Goal: Task Accomplishment & Management: Manage account settings

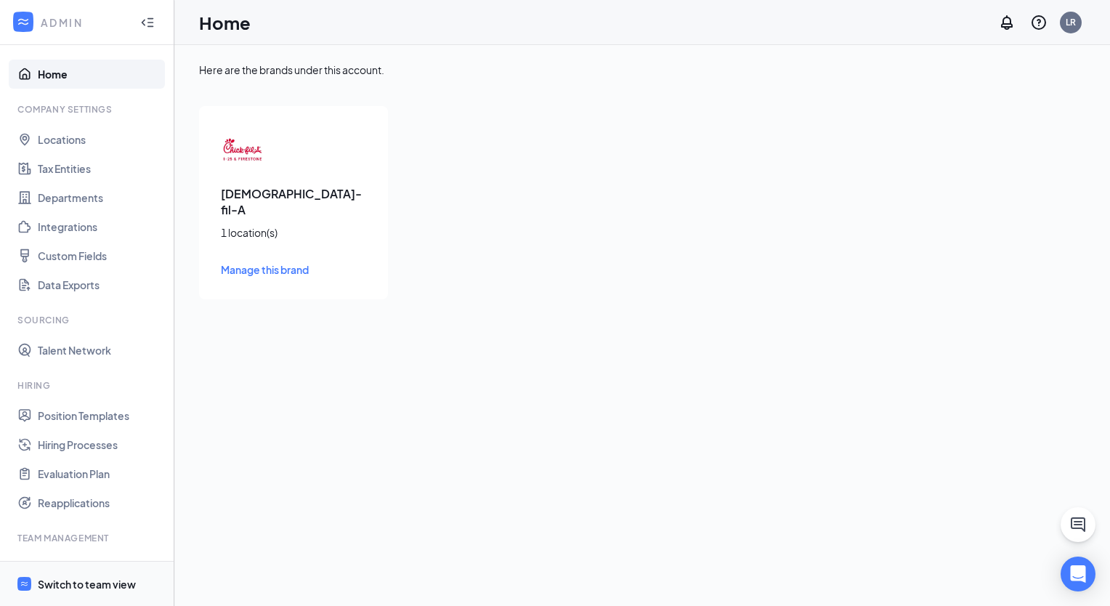
click at [64, 578] on div "Switch to team view" at bounding box center [87, 584] width 98 height 15
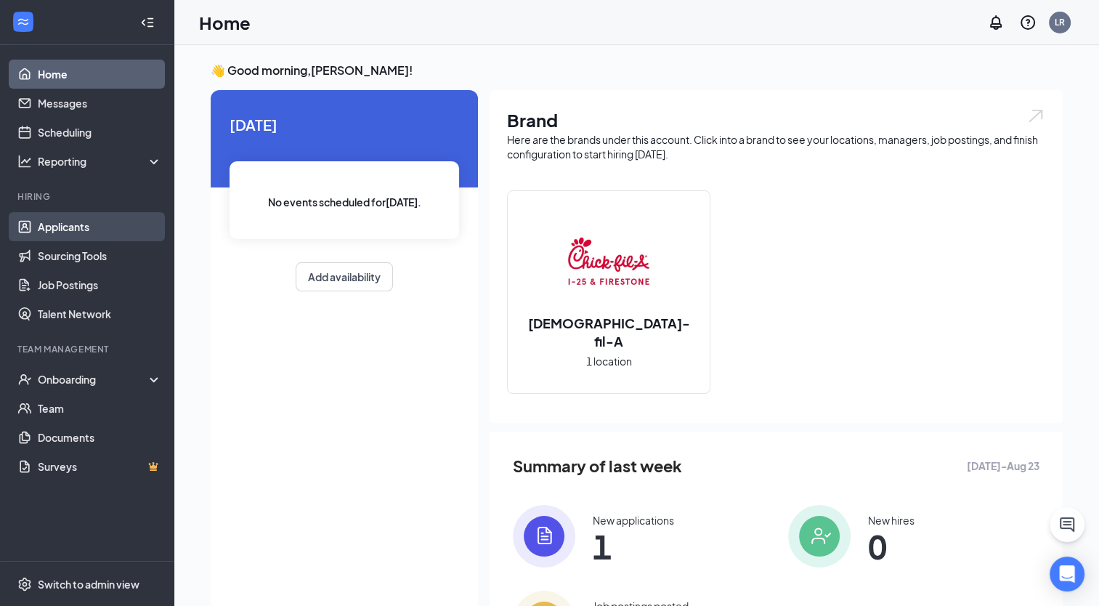
click at [62, 226] on link "Applicants" at bounding box center [100, 226] width 124 height 29
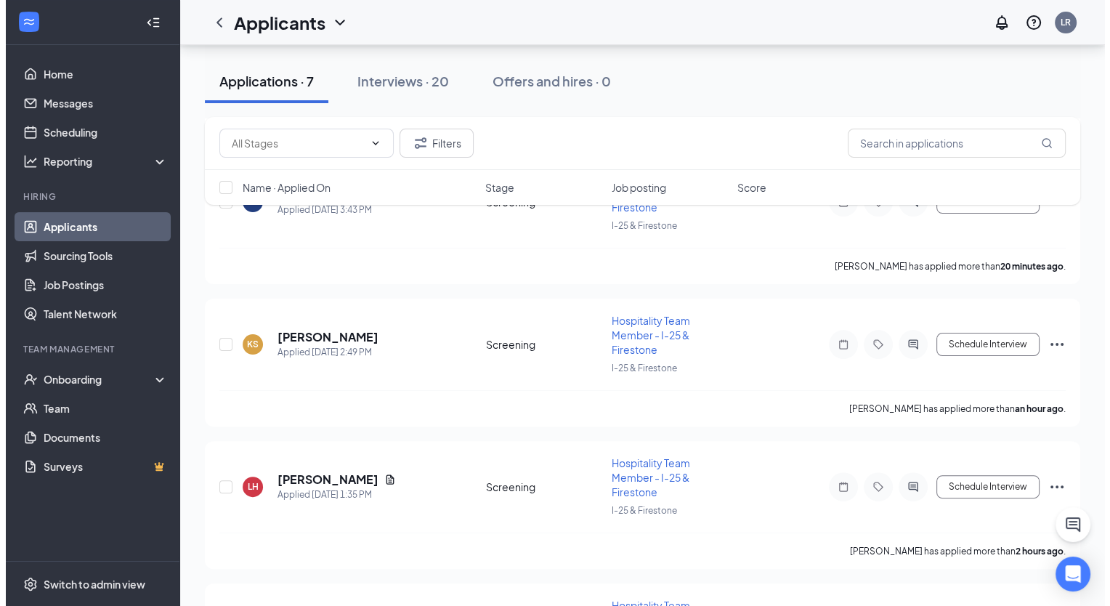
scroll to position [261, 0]
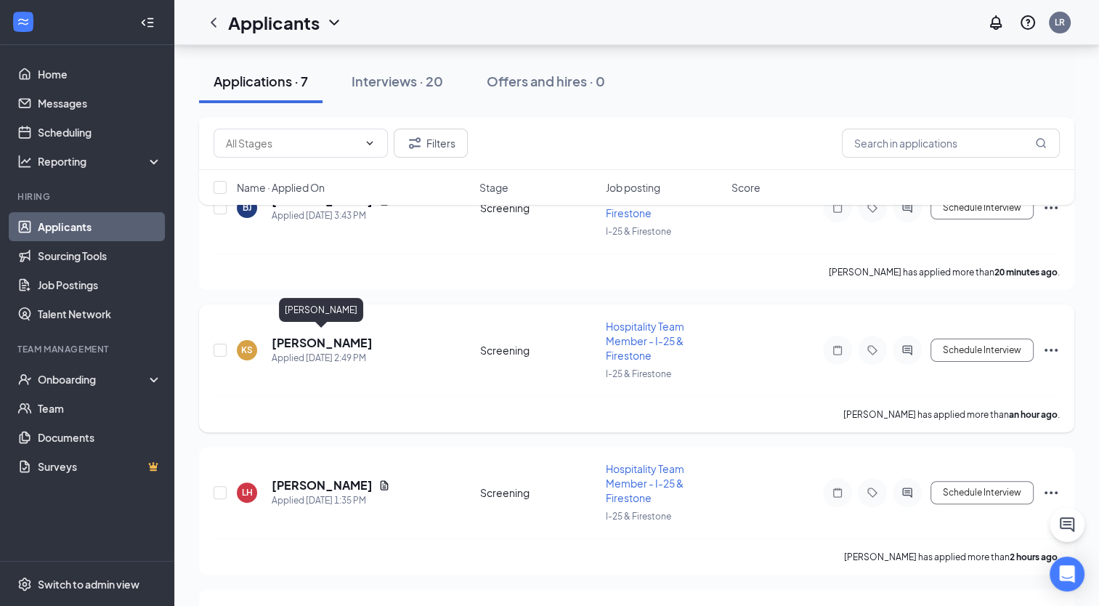
click at [319, 341] on h5 "[PERSON_NAME]" at bounding box center [322, 343] width 101 height 16
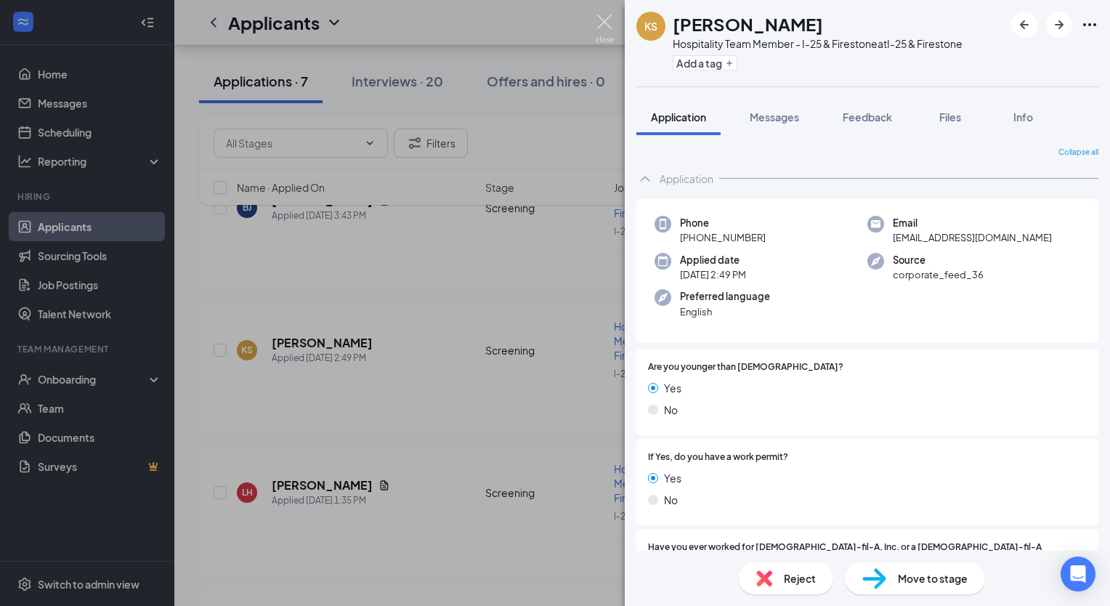
click at [604, 19] on img at bounding box center [605, 29] width 18 height 28
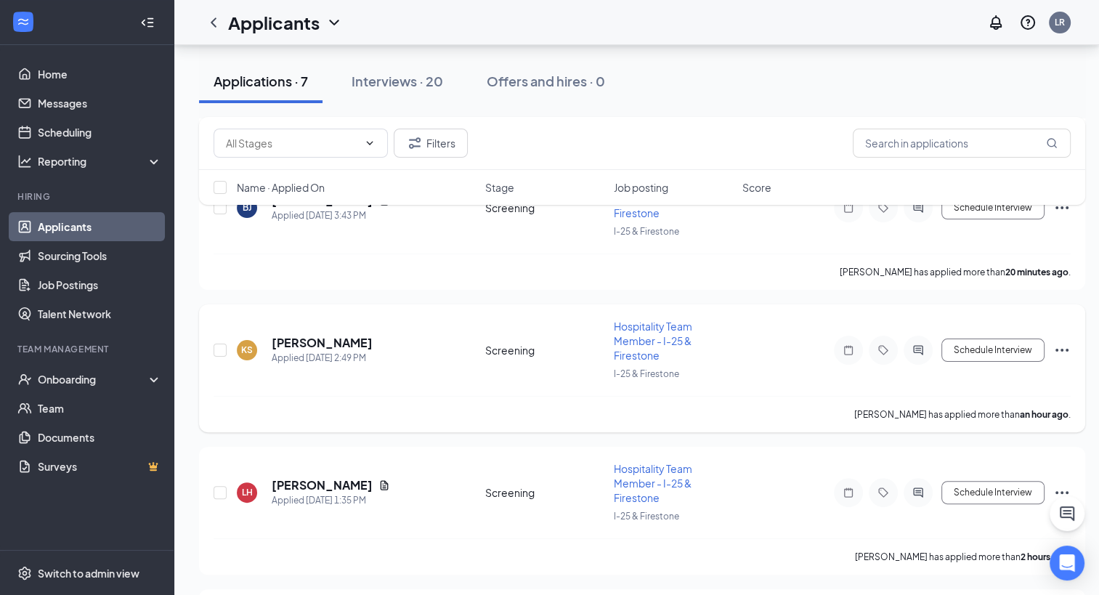
click at [787, 356] on div "KS [PERSON_NAME] Applied [DATE] 2:49 PM Screening Hospitality Team Member - I-2…" at bounding box center [642, 357] width 857 height 77
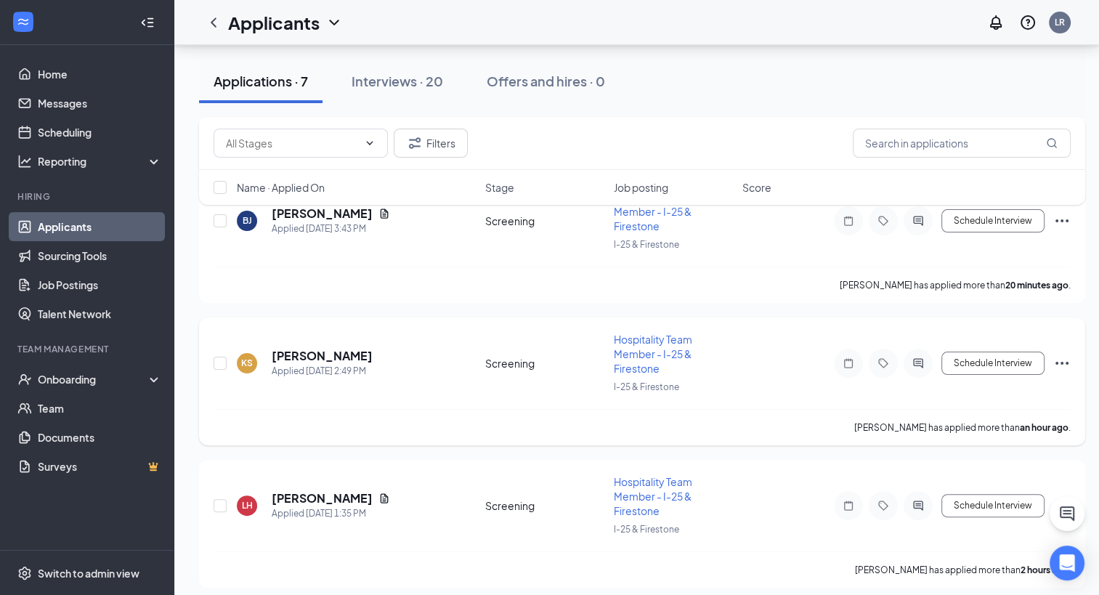
scroll to position [248, 0]
click at [287, 210] on div "Filters Name · Applied On Stage Job posting Score" at bounding box center [642, 168] width 886 height 102
click at [317, 214] on div "Filters Name · Applied On Stage Job posting Score" at bounding box center [642, 168] width 886 height 102
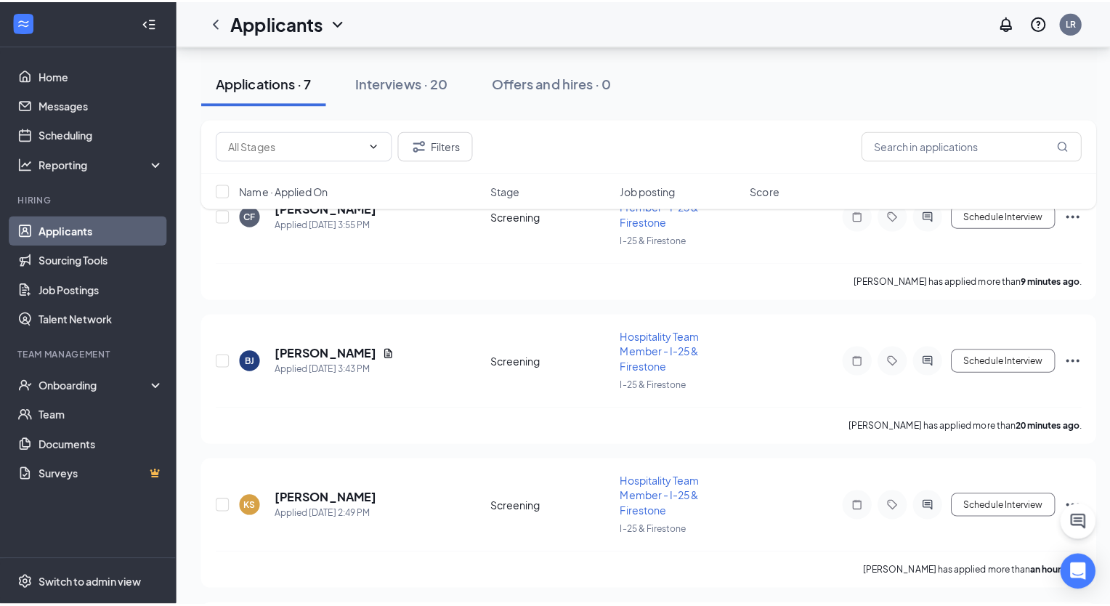
scroll to position [88, 0]
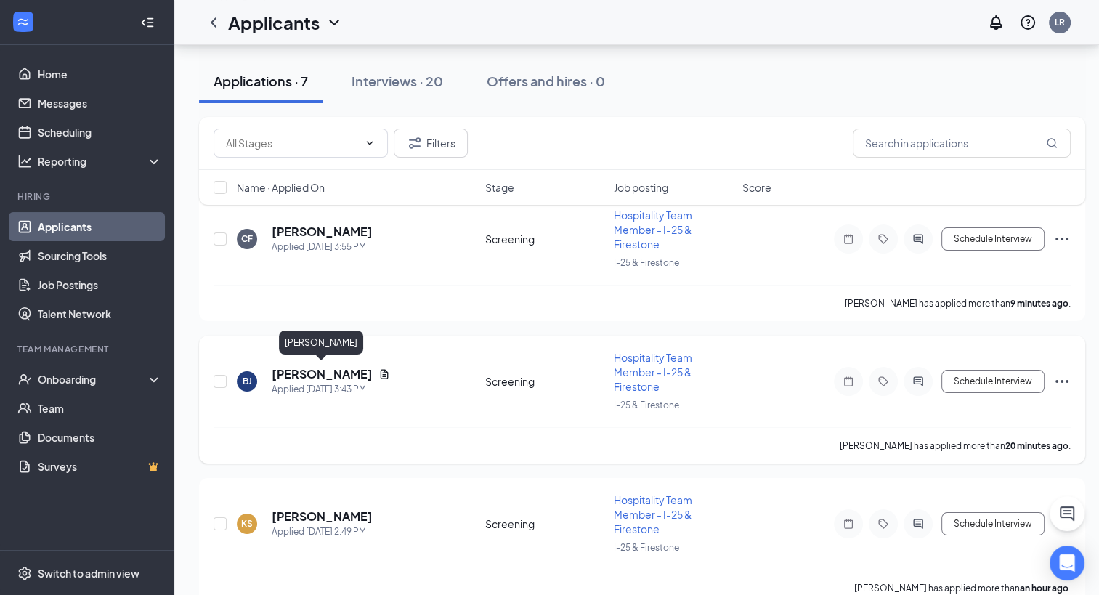
click at [334, 373] on h5 "[PERSON_NAME]" at bounding box center [322, 374] width 101 height 16
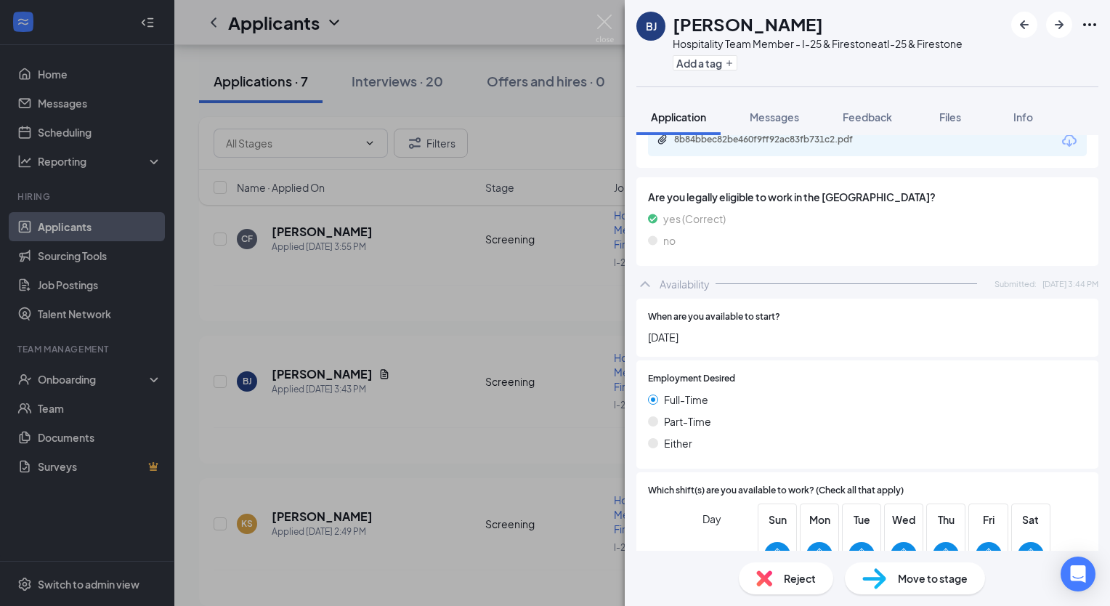
scroll to position [881, 0]
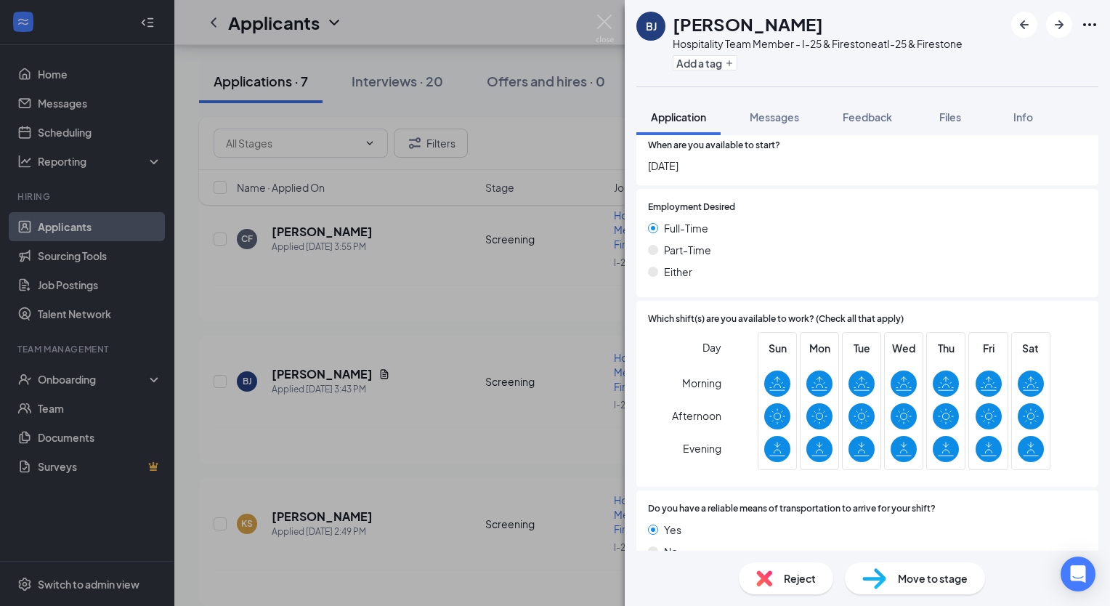
click at [918, 583] on span "Move to stage" at bounding box center [933, 578] width 70 height 16
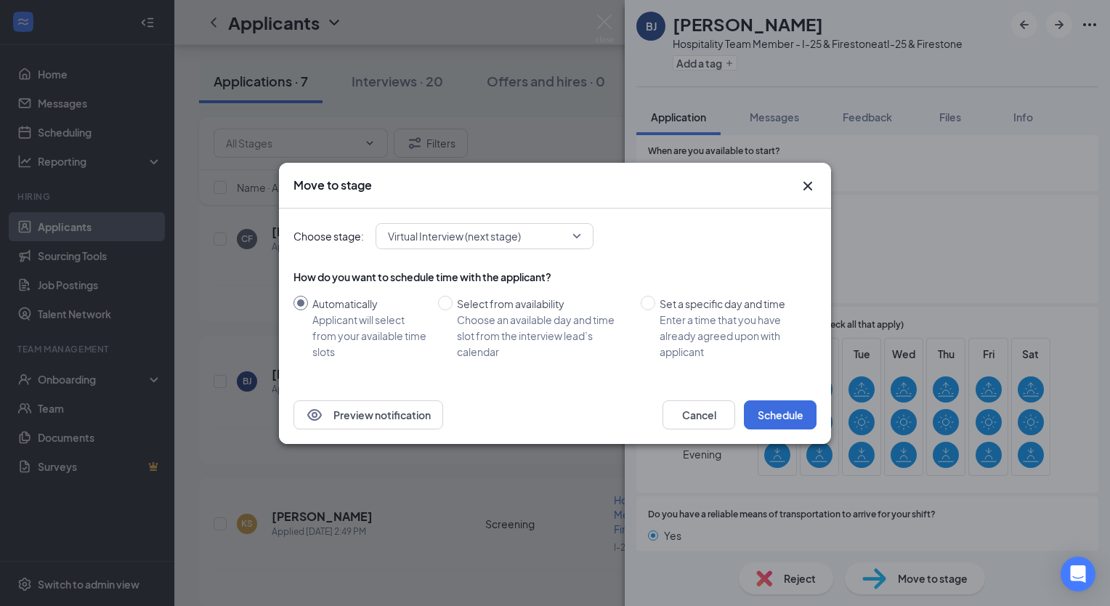
click at [572, 230] on span "Virtual Interview (next stage)" at bounding box center [484, 236] width 193 height 22
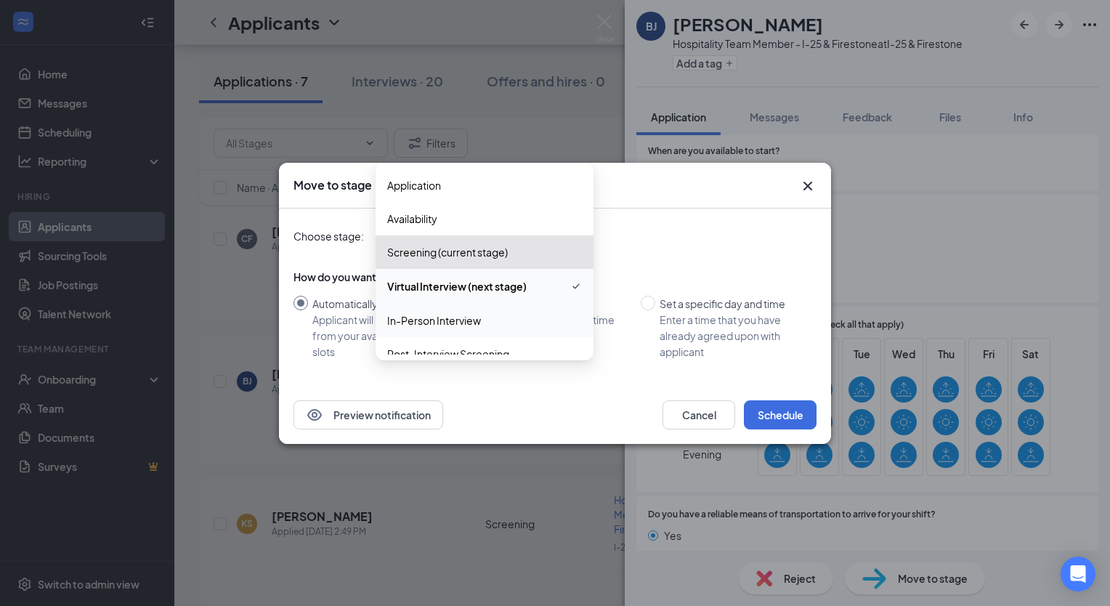
click at [468, 322] on span "In-Person Interview" at bounding box center [434, 320] width 94 height 16
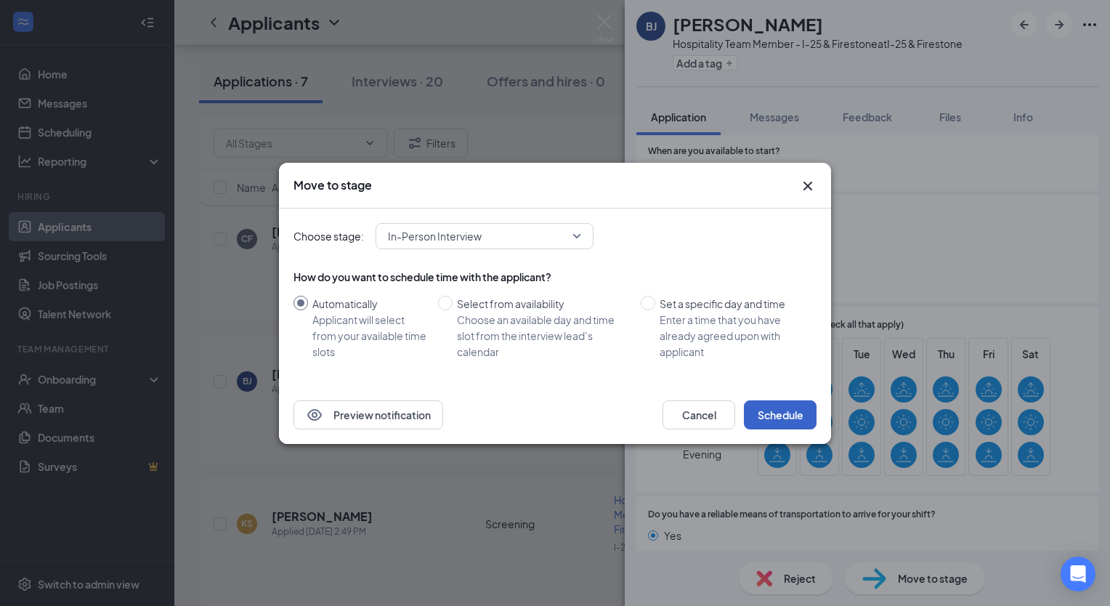
click at [775, 415] on button "Schedule" at bounding box center [780, 414] width 73 height 29
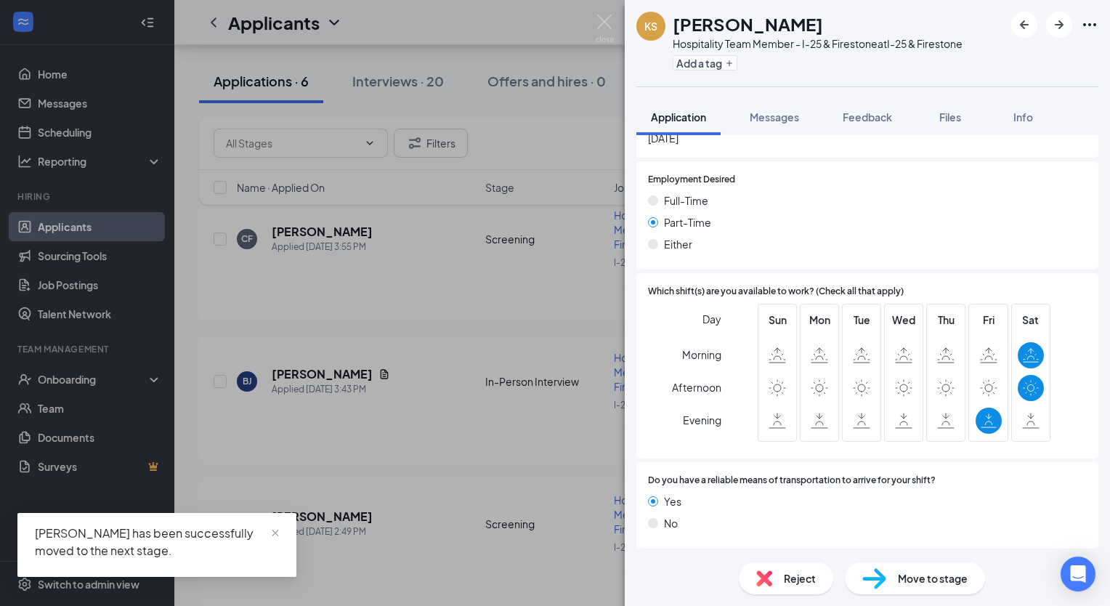
scroll to position [802, 0]
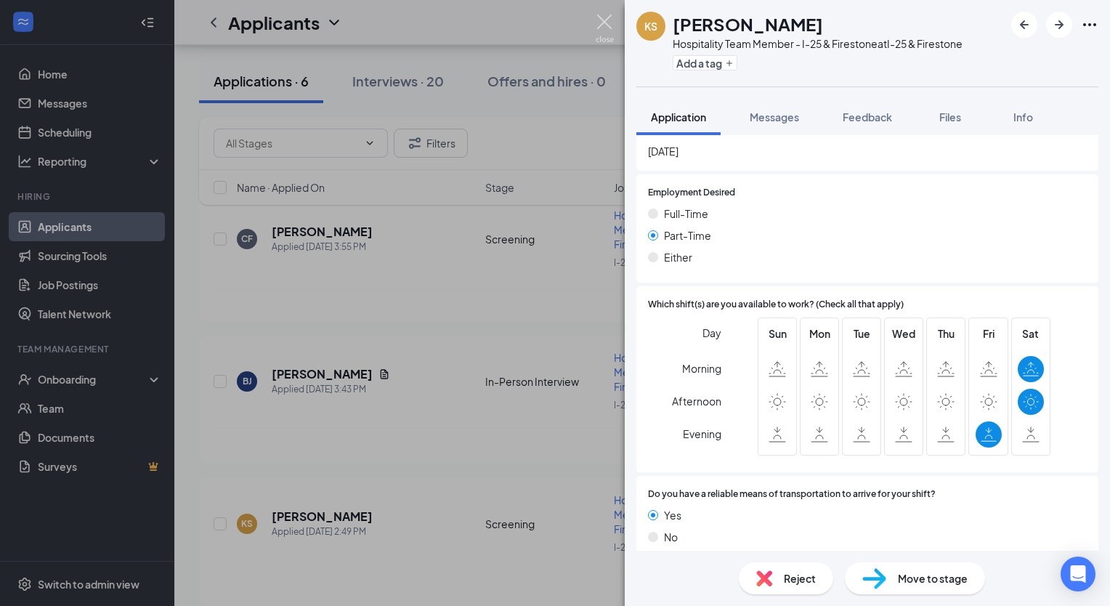
click at [604, 29] on img at bounding box center [605, 29] width 18 height 28
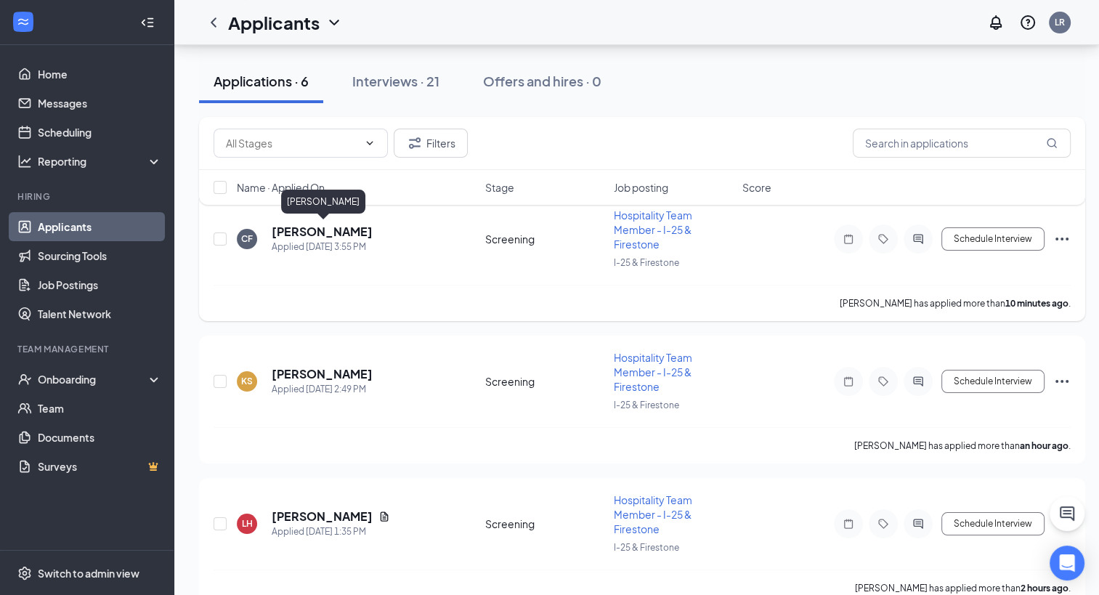
click at [325, 224] on h5 "[PERSON_NAME]" at bounding box center [322, 232] width 101 height 16
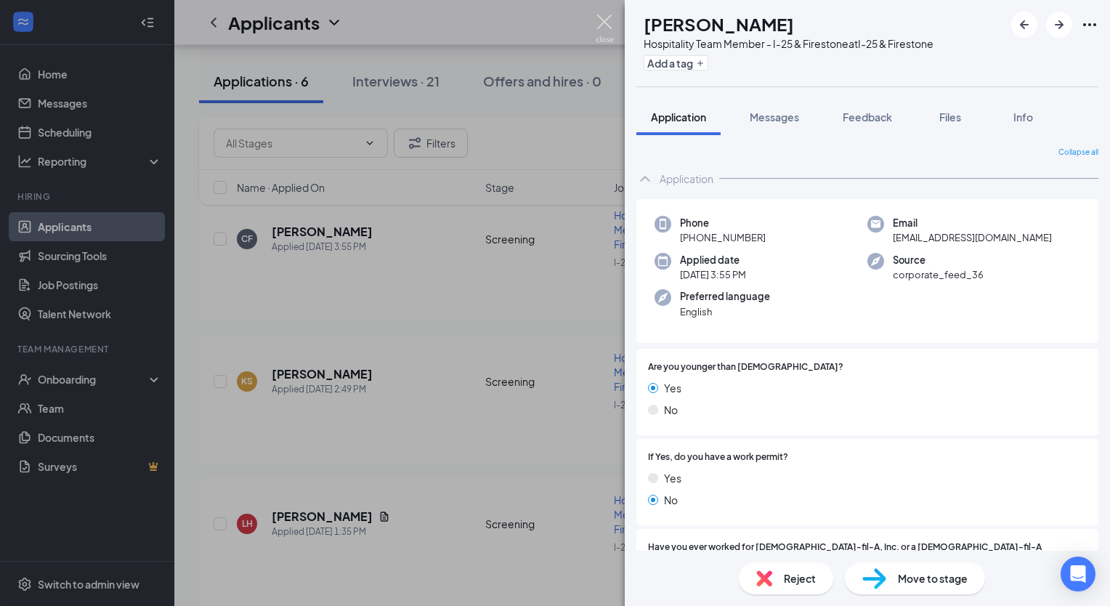
click at [601, 25] on img at bounding box center [605, 29] width 18 height 28
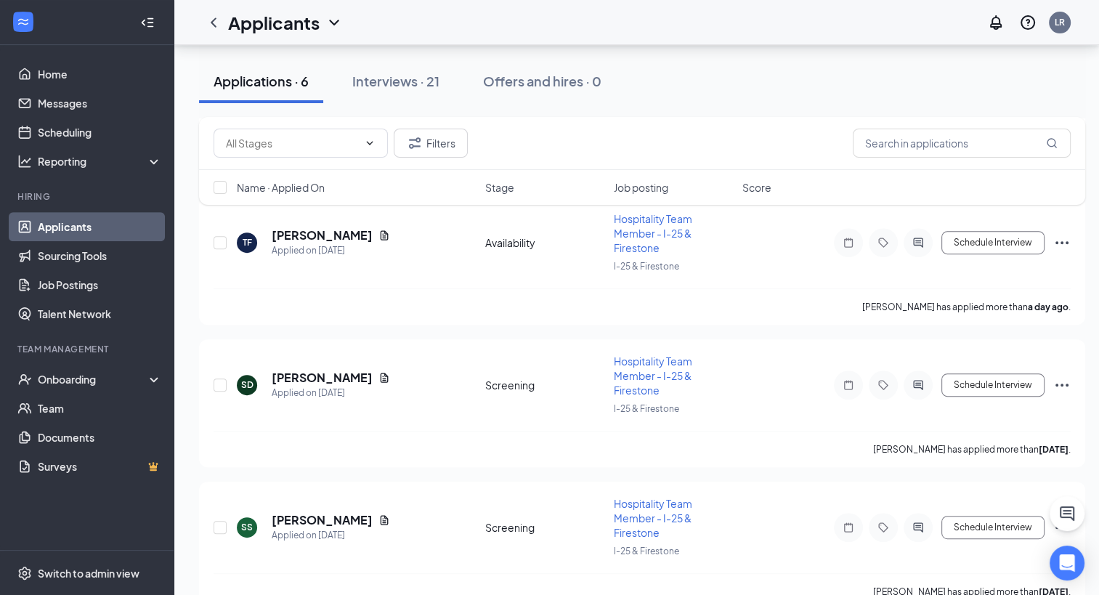
scroll to position [533, 0]
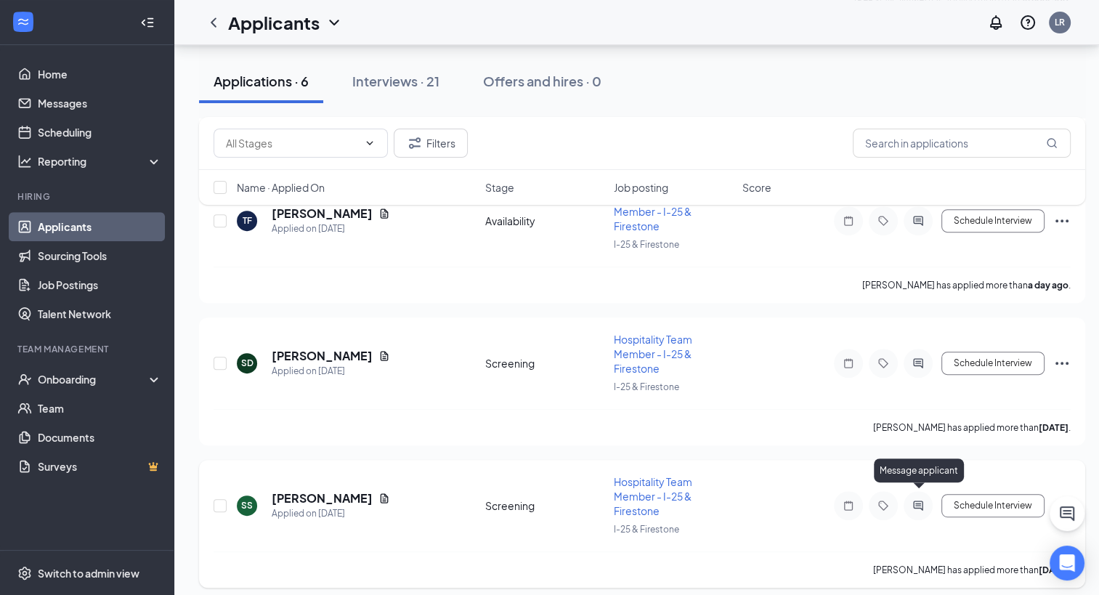
click at [916, 500] on icon "ActiveChat" at bounding box center [917, 504] width 9 height 9
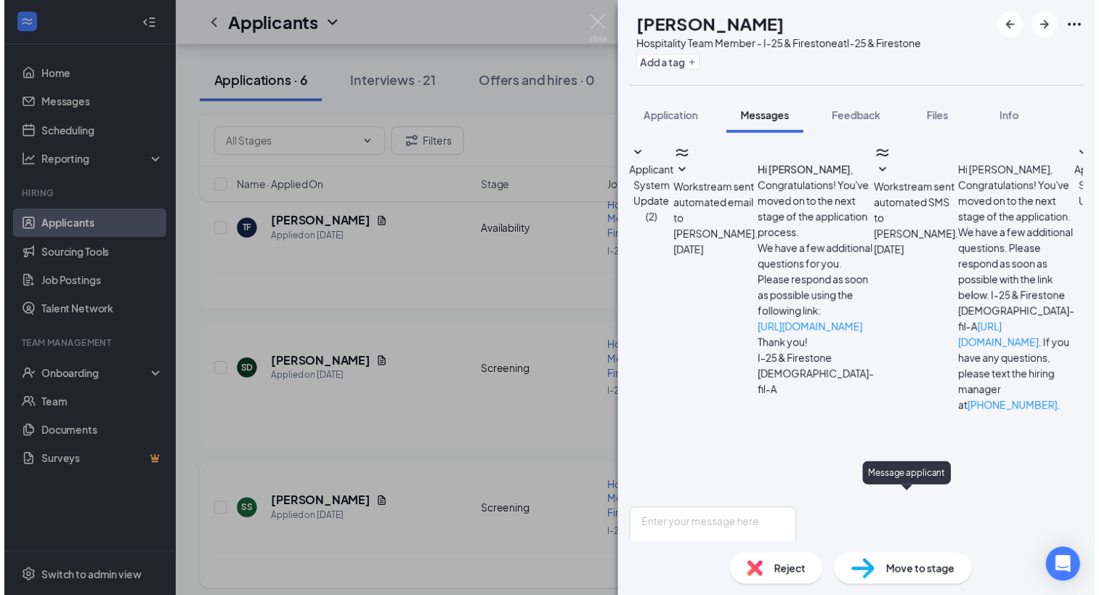
scroll to position [322, 0]
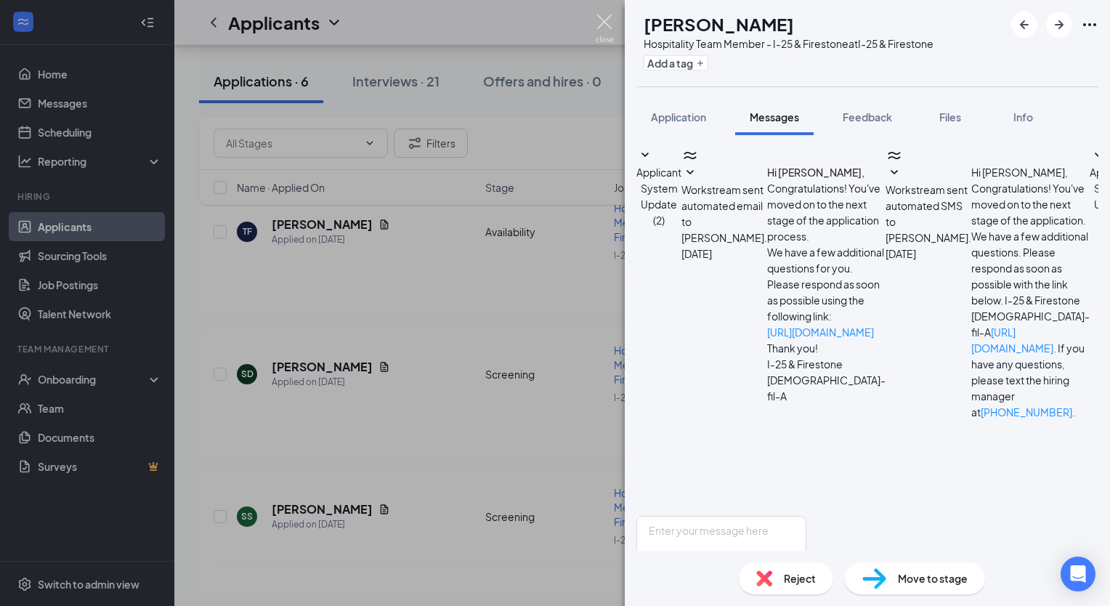
click at [604, 28] on img at bounding box center [605, 29] width 18 height 28
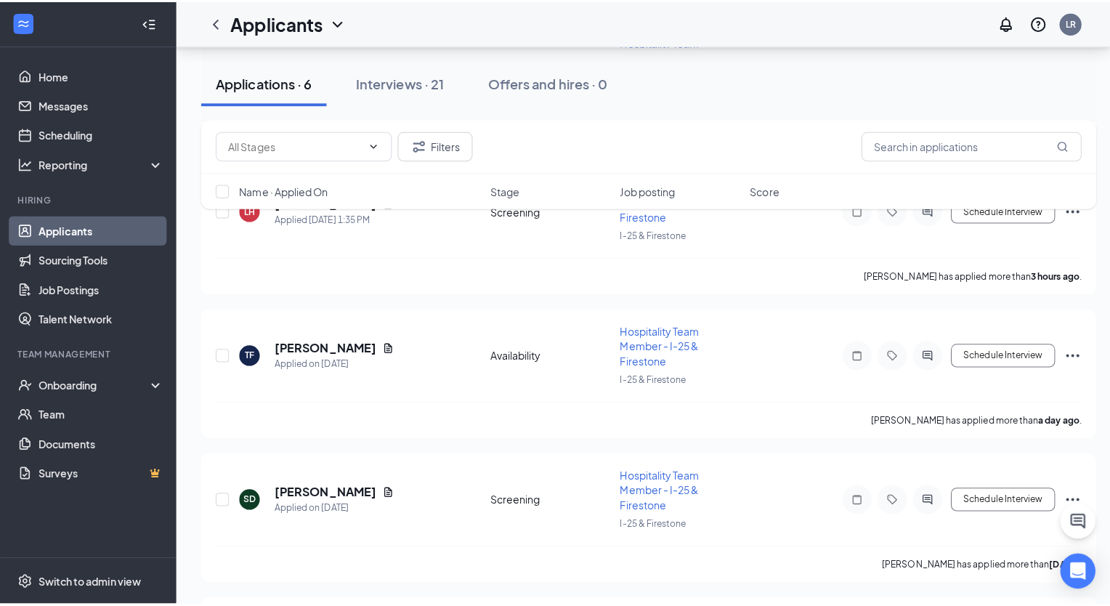
scroll to position [370, 0]
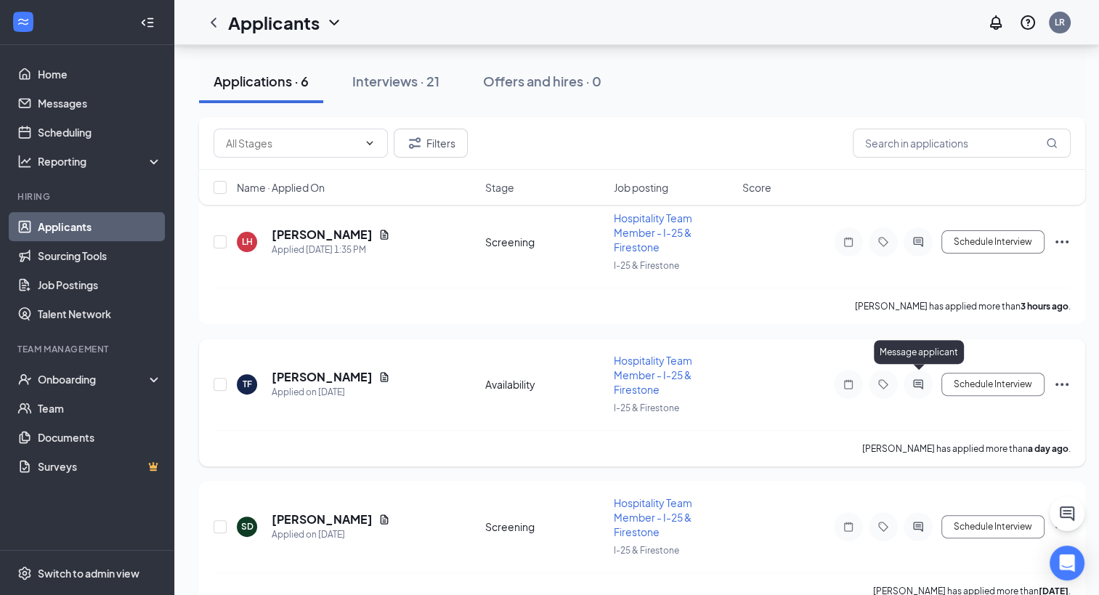
click at [916, 379] on icon "ActiveChat" at bounding box center [917, 383] width 9 height 9
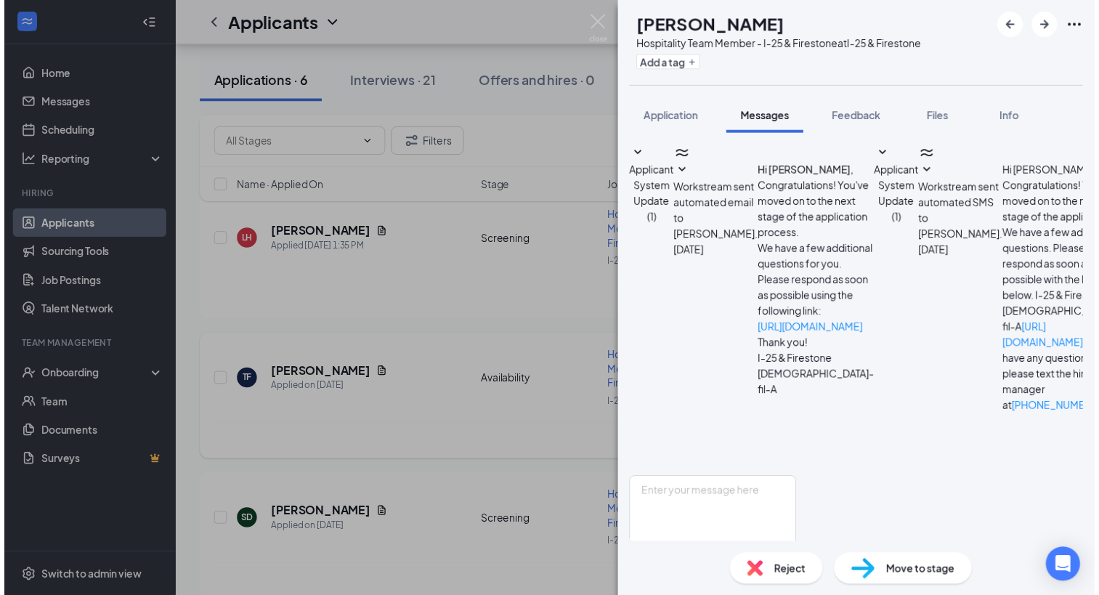
scroll to position [243, 0]
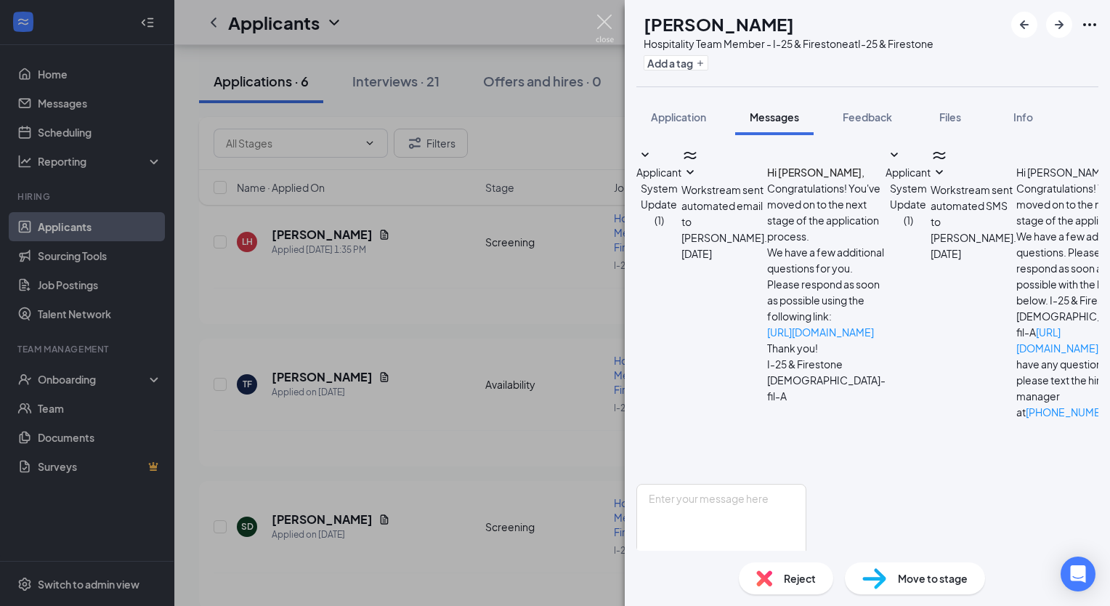
click at [612, 19] on img at bounding box center [605, 29] width 18 height 28
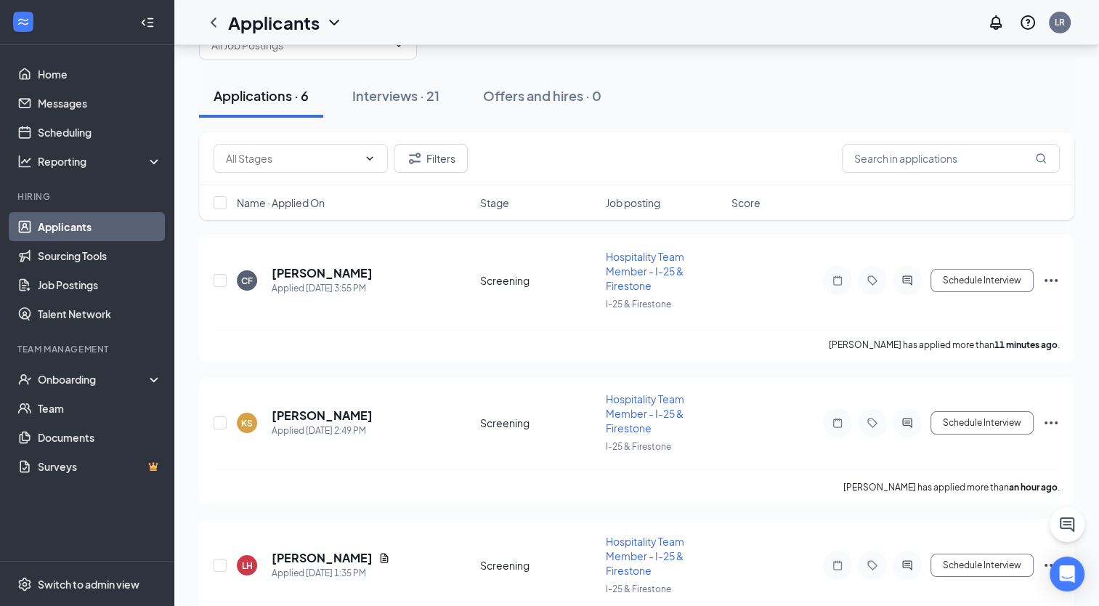
scroll to position [41, 0]
